Goal: Register for event/course

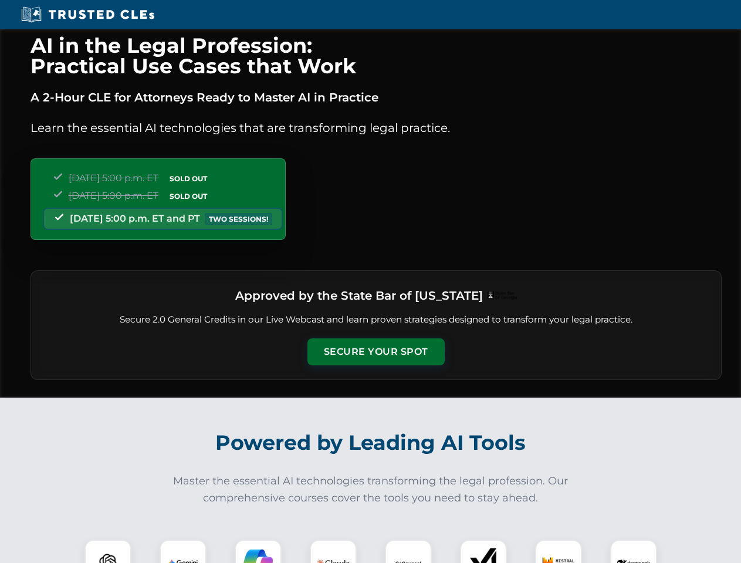
click at [376, 352] on button "Secure Your Spot" at bounding box center [376, 352] width 137 height 27
click at [108, 552] on img at bounding box center [108, 563] width 34 height 34
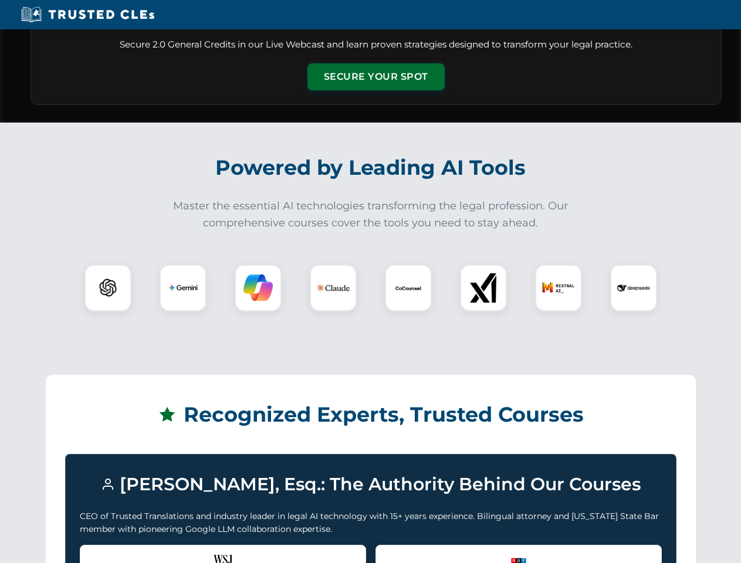
click at [183, 552] on div "Recognized by the WSJ [PERSON_NAME] was featured for his expertise in AI legal …" at bounding box center [223, 568] width 286 height 47
